Goal: Transaction & Acquisition: Book appointment/travel/reservation

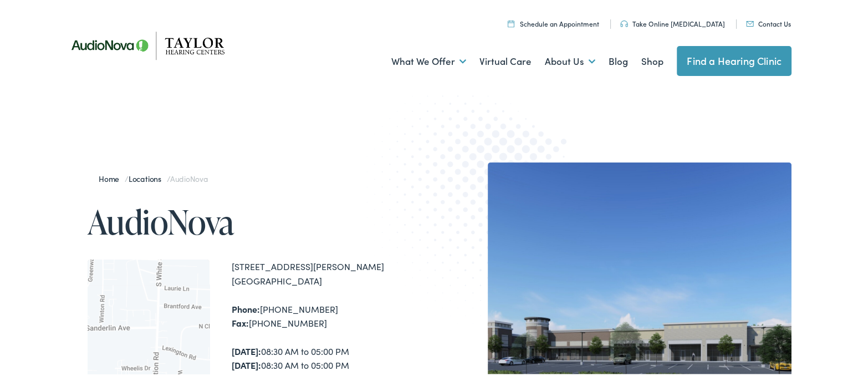
click at [539, 129] on img at bounding box center [487, 203] width 243 height 265
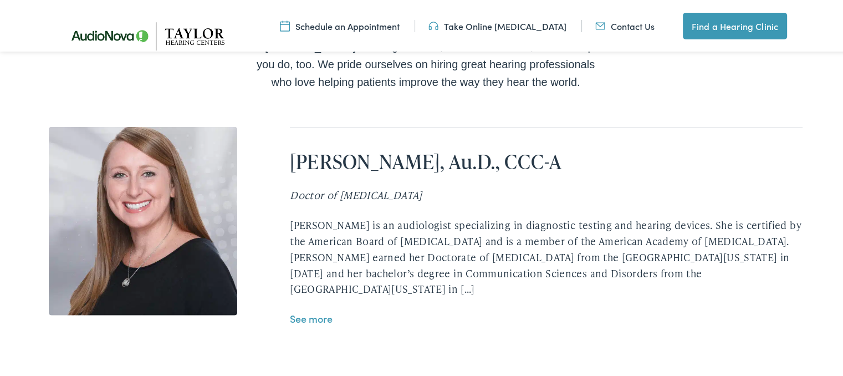
scroll to position [2350, 0]
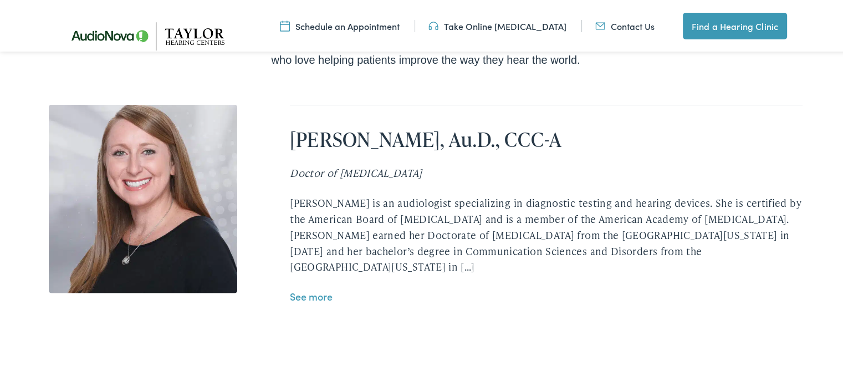
click at [328, 288] on link "See more" at bounding box center [311, 295] width 43 height 14
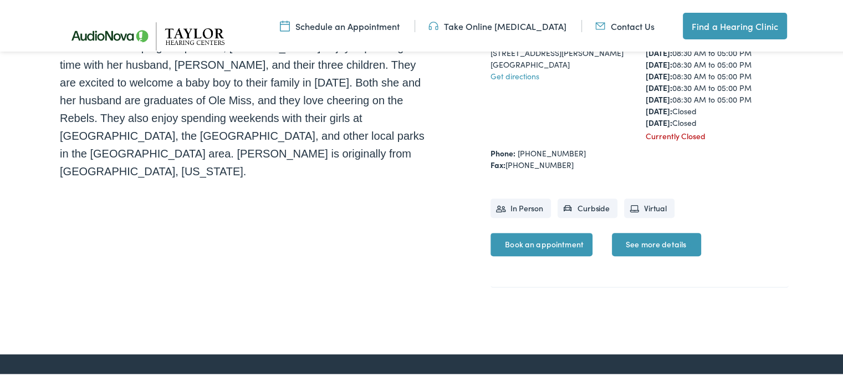
scroll to position [421, 0]
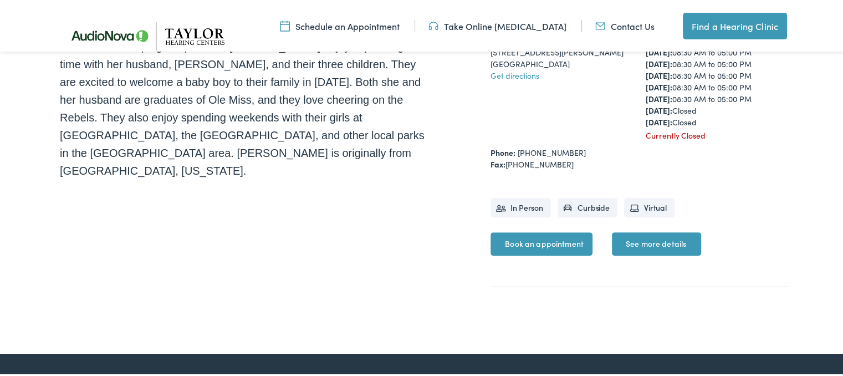
click at [525, 241] on link "Book an appointment" at bounding box center [541, 242] width 102 height 23
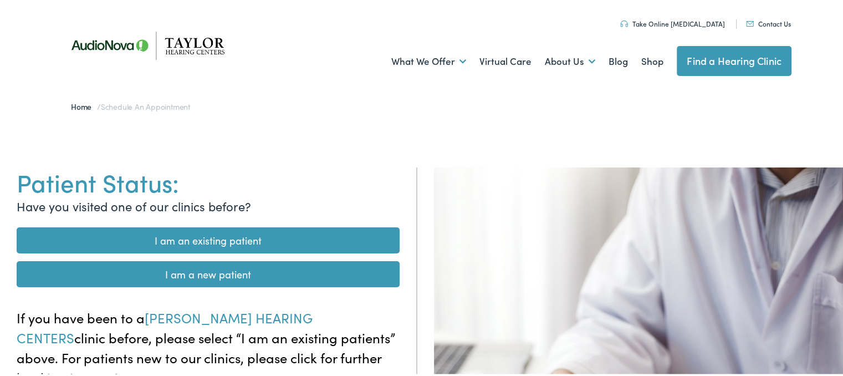
click at [224, 235] on link "I am an existing patient" at bounding box center [208, 239] width 383 height 26
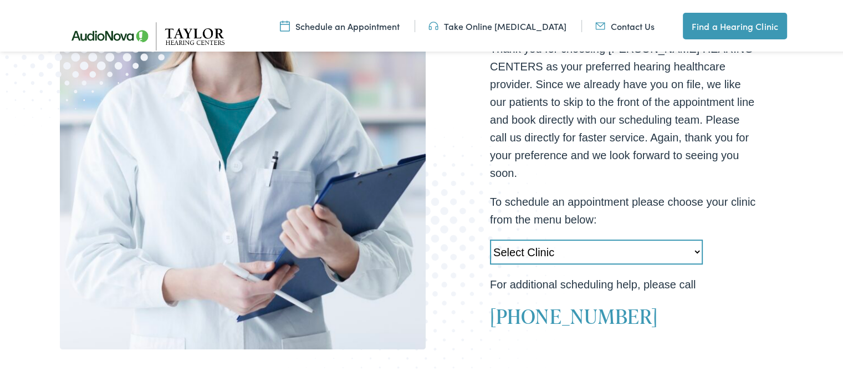
scroll to position [333, 0]
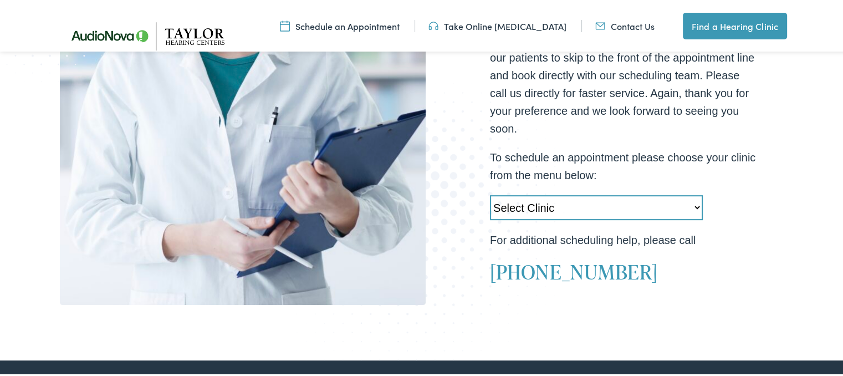
click at [678, 209] on select "Select Clinic Little Rock-AR-AudioNova 10310 West Markham Heber Springs-AR-Audi…" at bounding box center [596, 205] width 213 height 25
select select "https://taylorhearing.alpacaaudiology.com/locations/memphis-tn/"
click at [490, 193] on select "Select Clinic Little Rock-AR-AudioNova 10310 West Markham Heber Springs-AR-Audi…" at bounding box center [596, 205] width 213 height 25
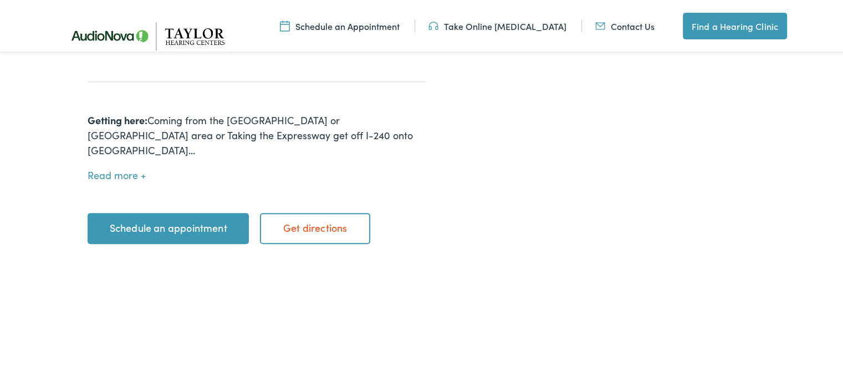
scroll to position [390, 0]
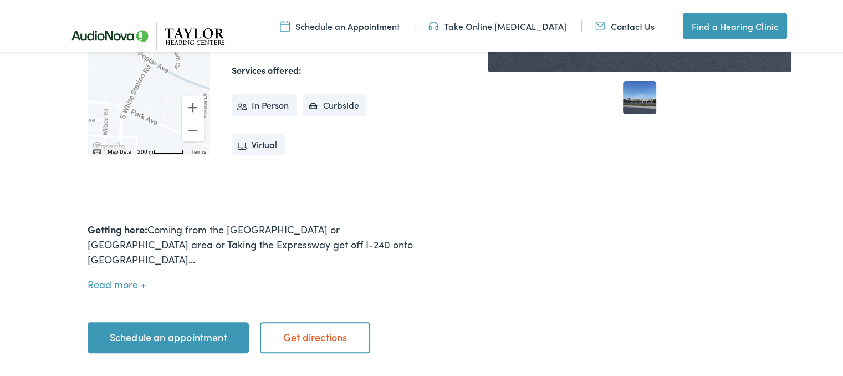
click at [166, 320] on link "Schedule an appointment" at bounding box center [168, 335] width 161 height 31
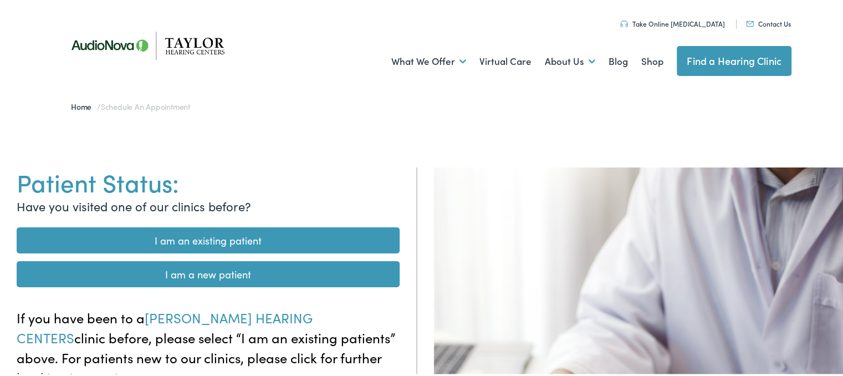
click at [215, 240] on link "I am an existing patient" at bounding box center [208, 239] width 383 height 26
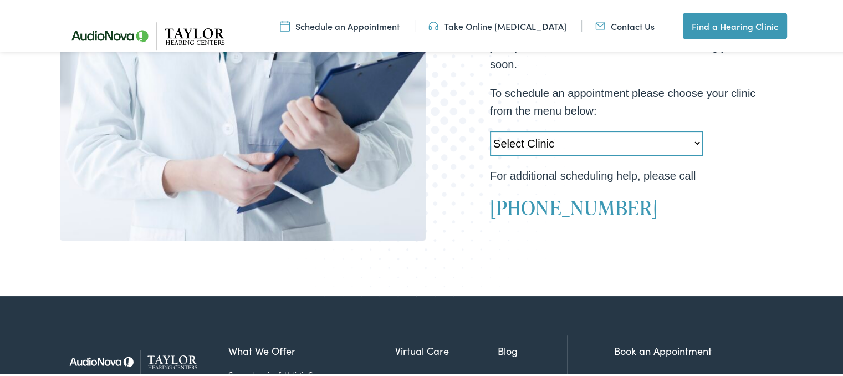
scroll to position [399, 0]
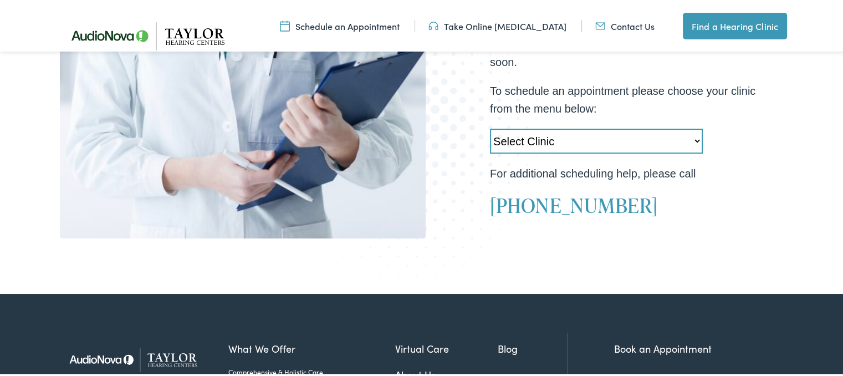
click at [686, 146] on select "Select Clinic [GEOGRAPHIC_DATA]-[GEOGRAPHIC_DATA]-AudioNova [GEOGRAPHIC_DATA][P…" at bounding box center [596, 139] width 213 height 25
select select "[URL][DOMAIN_NAME]"
click at [490, 127] on select "Select Clinic [GEOGRAPHIC_DATA]-[GEOGRAPHIC_DATA]-AudioNova [GEOGRAPHIC_DATA][P…" at bounding box center [596, 139] width 213 height 25
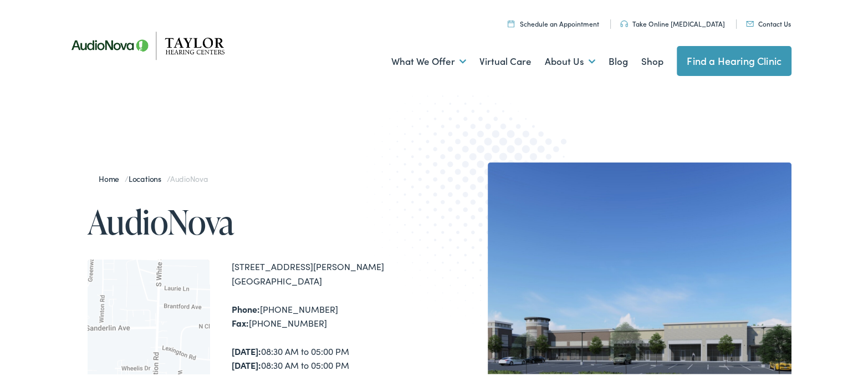
click at [569, 22] on link "Schedule an Appointment" at bounding box center [553, 21] width 91 height 9
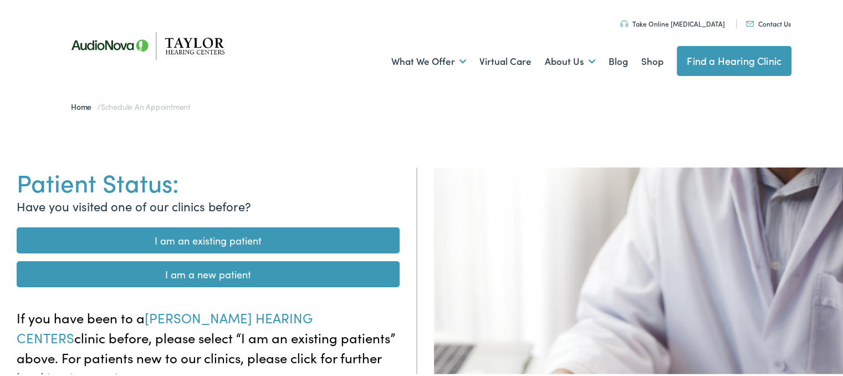
click at [277, 233] on link "I am an existing patient" at bounding box center [208, 239] width 383 height 26
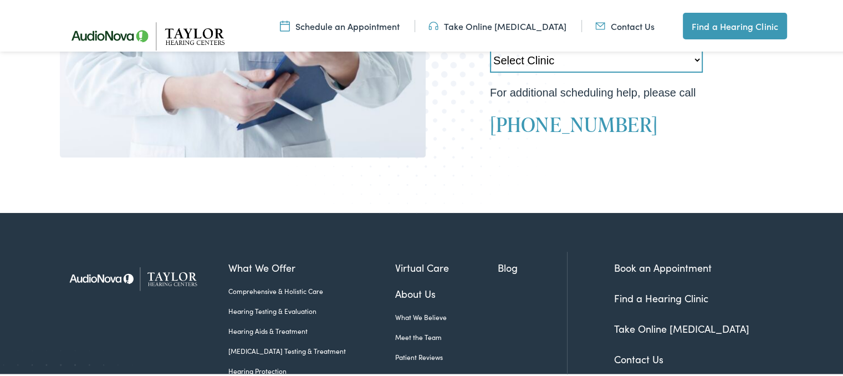
scroll to position [432, 0]
